Goal: Navigation & Orientation: Find specific page/section

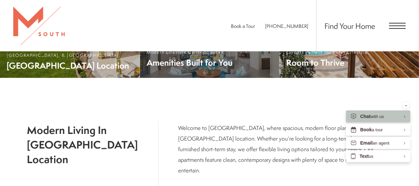
scroll to position [232, 0]
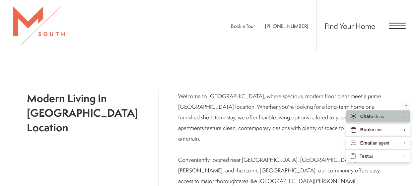
click at [397, 25] on span "Open Menu" at bounding box center [398, 26] width 17 height 6
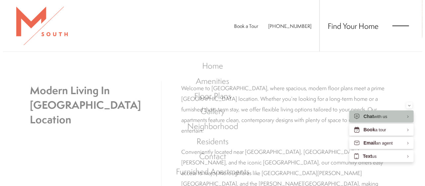
scroll to position [0, 0]
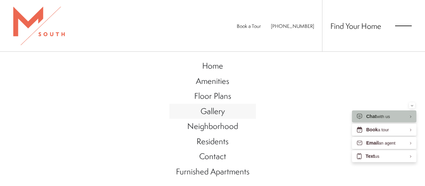
click at [208, 112] on span "Gallery" at bounding box center [213, 111] width 24 height 11
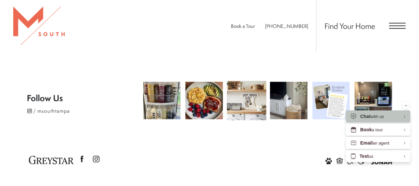
scroll to position [1550, 0]
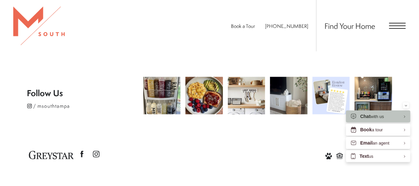
click at [401, 27] on span "Open Menu" at bounding box center [398, 26] width 17 height 6
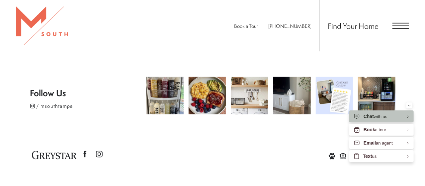
scroll to position [0, 0]
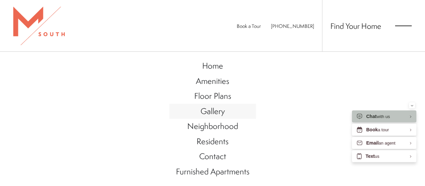
click at [214, 108] on span "Gallery" at bounding box center [213, 111] width 24 height 11
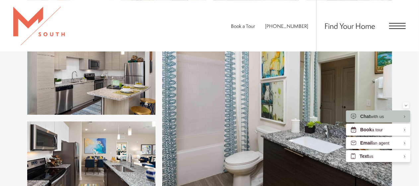
scroll to position [897, 0]
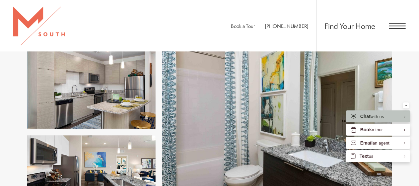
click at [399, 27] on span "Open Menu" at bounding box center [398, 26] width 17 height 6
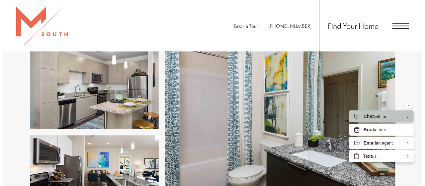
scroll to position [0, 0]
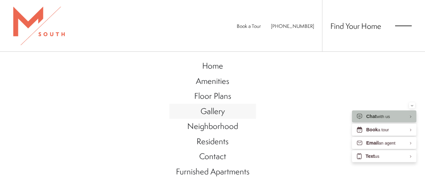
click at [216, 113] on span "Gallery" at bounding box center [213, 111] width 24 height 11
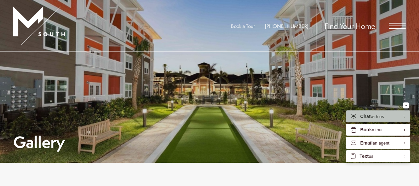
click at [400, 29] on span "Open Menu" at bounding box center [398, 28] width 17 height 1
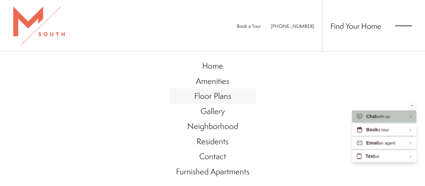
click at [223, 96] on span "Floor Plans" at bounding box center [212, 95] width 37 height 11
